Goal: Transaction & Acquisition: Book appointment/travel/reservation

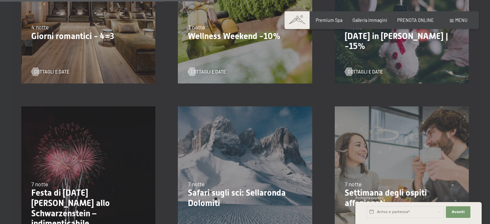
scroll to position [429, 0]
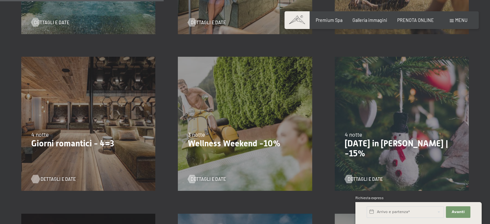
click at [46, 177] on span "Dettagli e Date" at bounding box center [58, 179] width 35 height 6
click at [204, 177] on span "Dettagli e Date" at bounding box center [214, 179] width 35 height 6
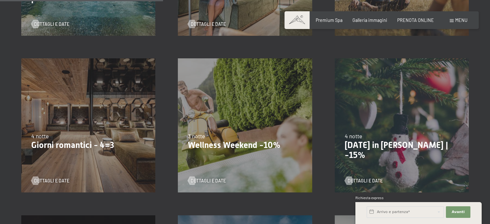
click at [39, 137] on span "4 notte" at bounding box center [39, 135] width 17 height 7
click at [48, 147] on p "Giorni romantici - 4=3" at bounding box center [88, 145] width 114 height 10
click at [56, 181] on span "Dettagli e Date" at bounding box center [58, 180] width 35 height 6
